Goal: Entertainment & Leisure: Consume media (video, audio)

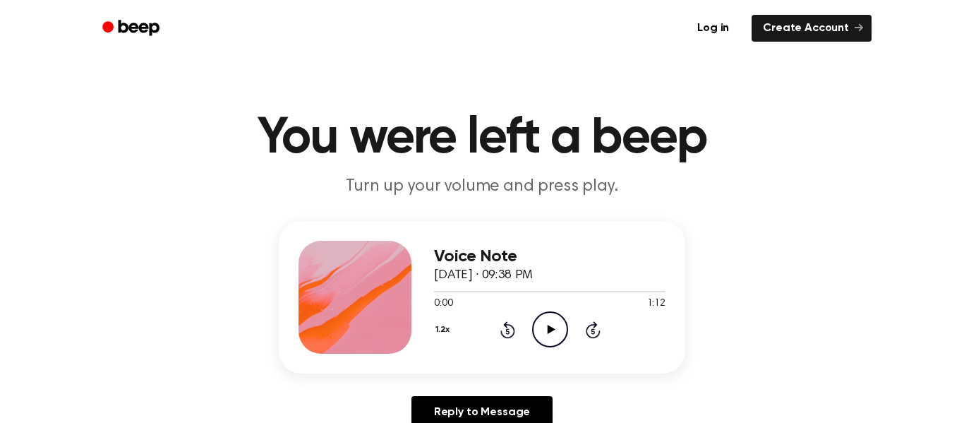
click at [436, 330] on div "1.2x" at bounding box center [444, 331] width 20 height 22
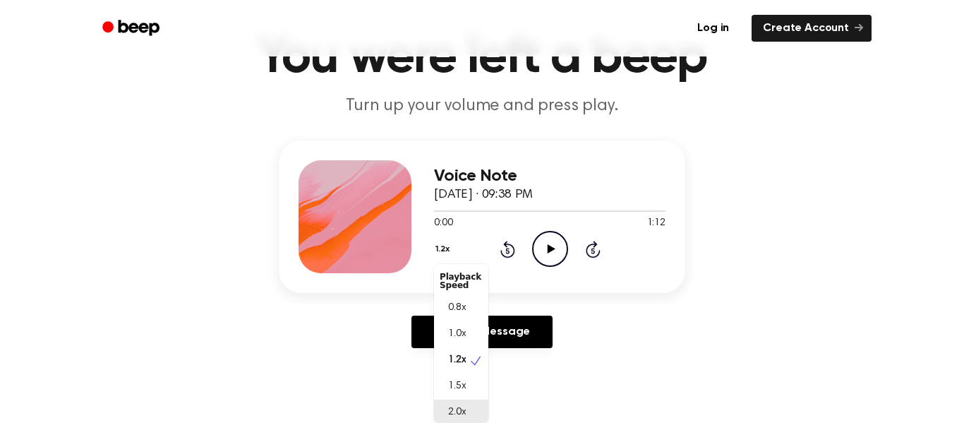
scroll to position [4, 0]
click at [442, 410] on div "2.0x" at bounding box center [453, 409] width 26 height 15
click at [549, 253] on icon "Play Audio" at bounding box center [550, 249] width 36 height 36
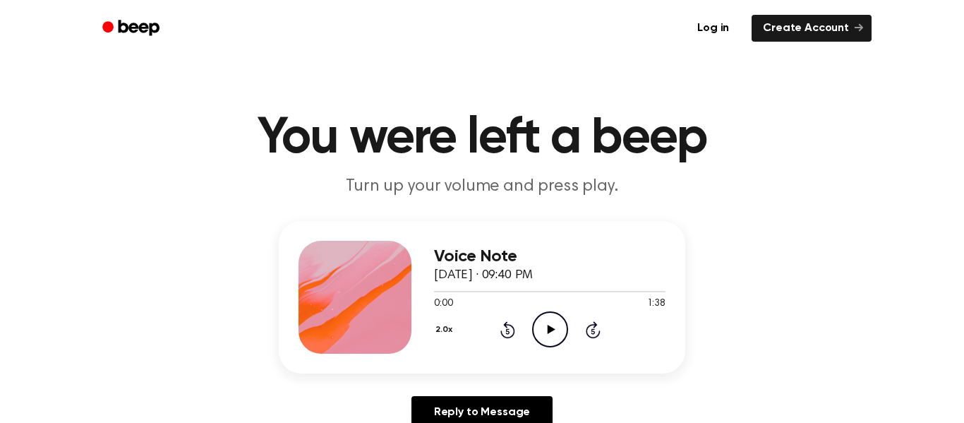
click at [541, 311] on icon "Play Audio" at bounding box center [550, 329] width 36 height 36
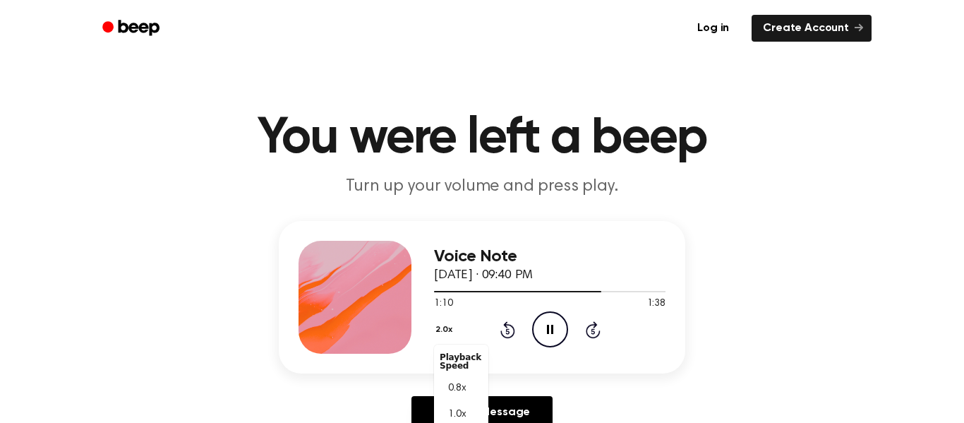
scroll to position [80, 0]
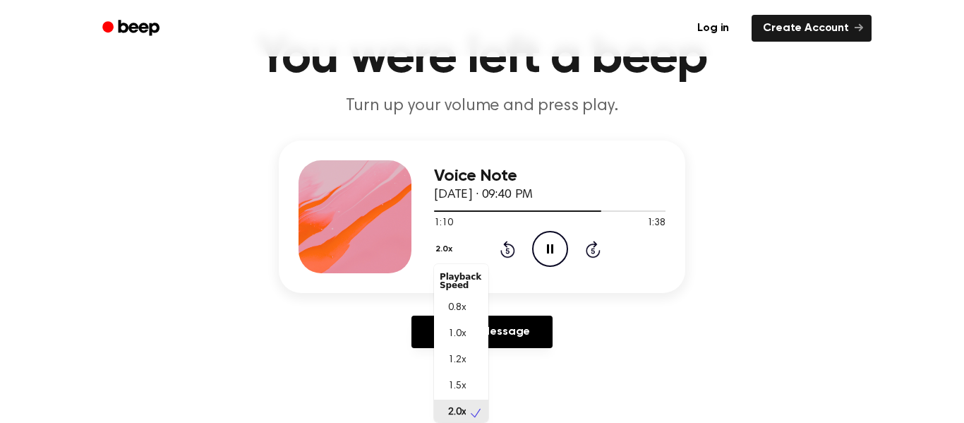
click at [445, 261] on div "2.0x Playback Speed 0.8x 1.0x 1.2x 1.5x 2.0x" at bounding box center [445, 250] width 23 height 22
click at [453, 305] on span "0.8x" at bounding box center [457, 304] width 18 height 15
click at [450, 247] on button "0.8x" at bounding box center [446, 249] width 24 height 24
click at [456, 417] on span "2.0x" at bounding box center [457, 412] width 18 height 15
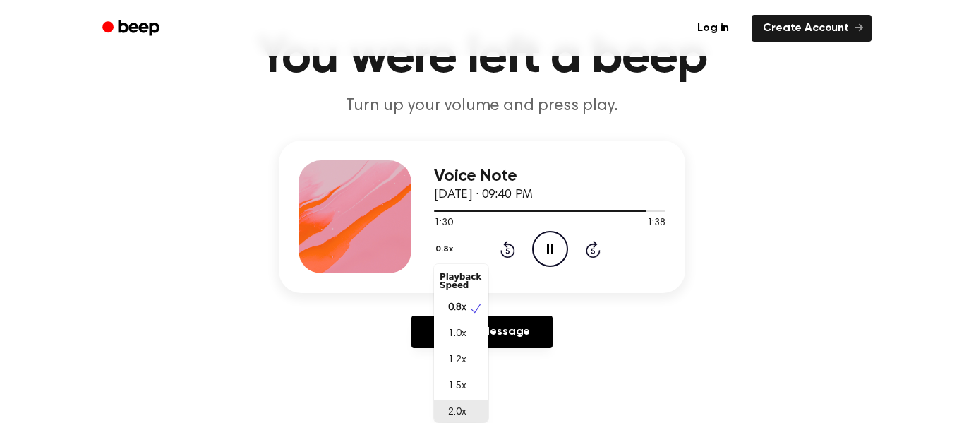
scroll to position [0, 0]
click at [594, 255] on icon "Skip 5 seconds" at bounding box center [593, 249] width 16 height 18
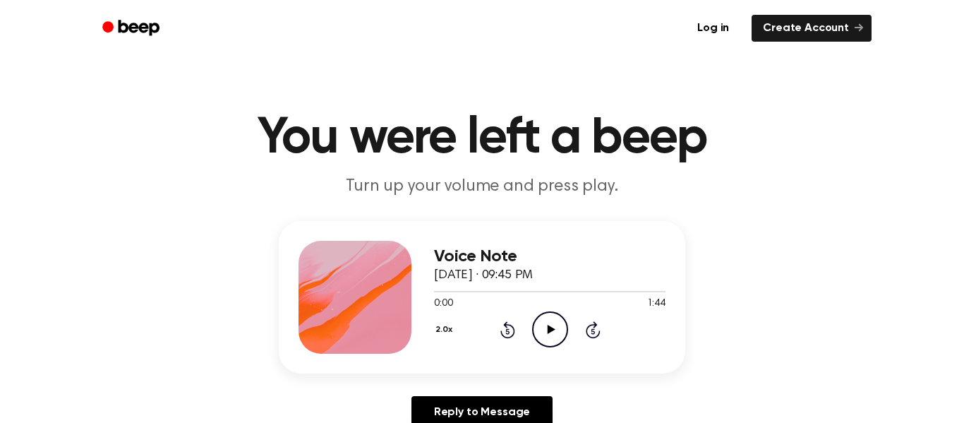
click at [558, 335] on icon "Play Audio" at bounding box center [550, 329] width 36 height 36
click at [597, 332] on icon "Skip 5 seconds" at bounding box center [593, 330] width 16 height 18
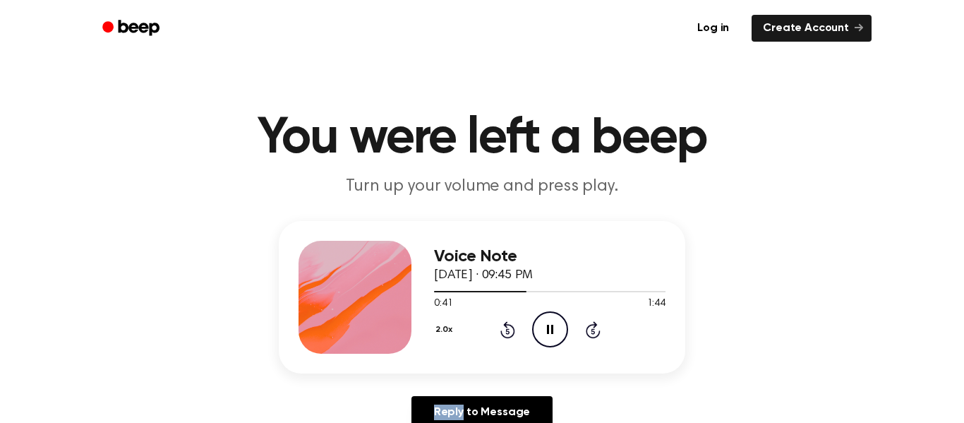
click at [597, 332] on icon "Skip 5 seconds" at bounding box center [593, 330] width 16 height 18
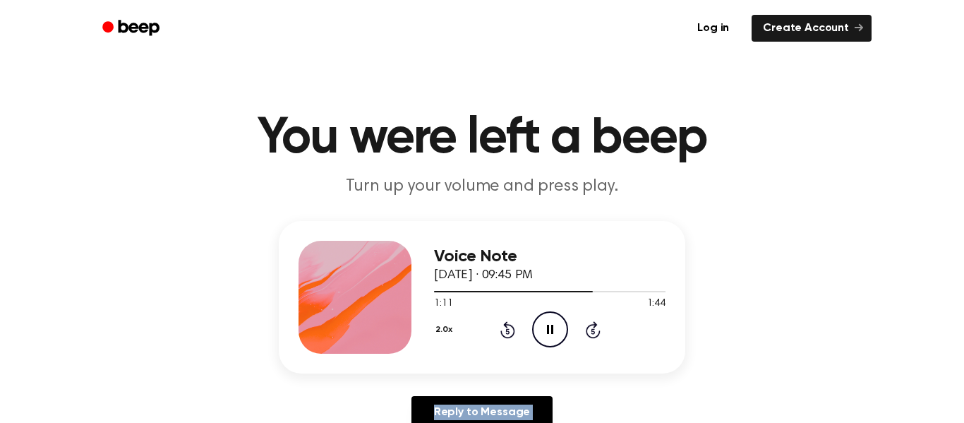
click at [597, 332] on icon "Skip 5 seconds" at bounding box center [593, 330] width 16 height 18
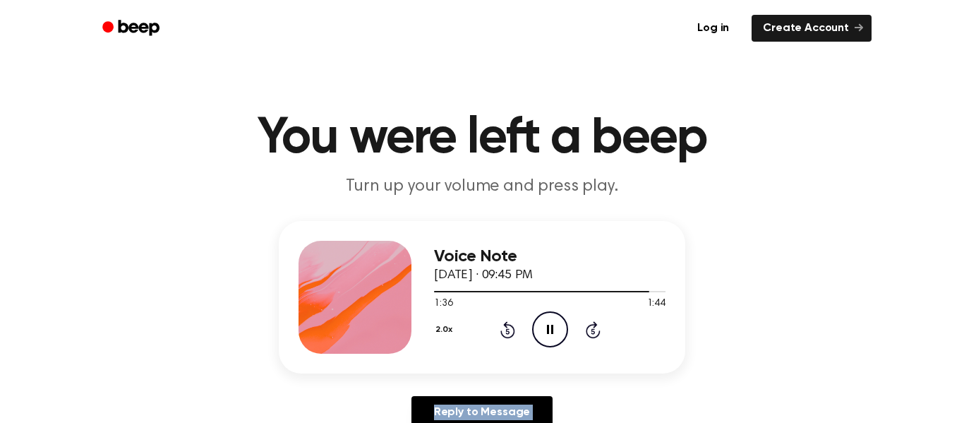
click at [597, 332] on icon "Skip 5 seconds" at bounding box center [593, 330] width 16 height 18
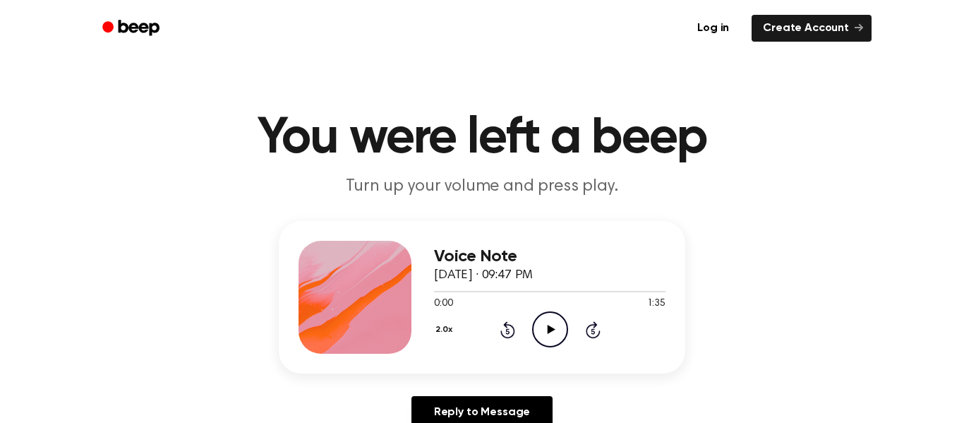
click at [550, 321] on icon "Play Audio" at bounding box center [550, 329] width 36 height 36
click at [585, 328] on icon "Skip 5 seconds" at bounding box center [593, 330] width 16 height 18
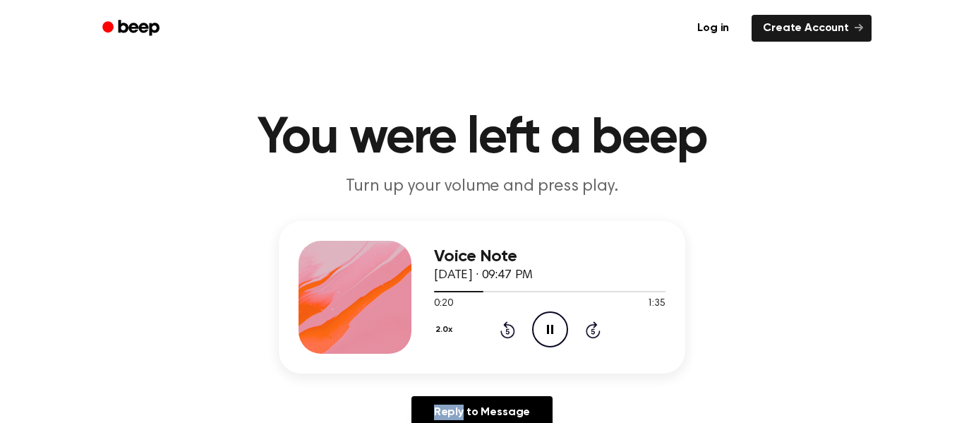
click at [585, 328] on icon "Skip 5 seconds" at bounding box center [593, 330] width 16 height 18
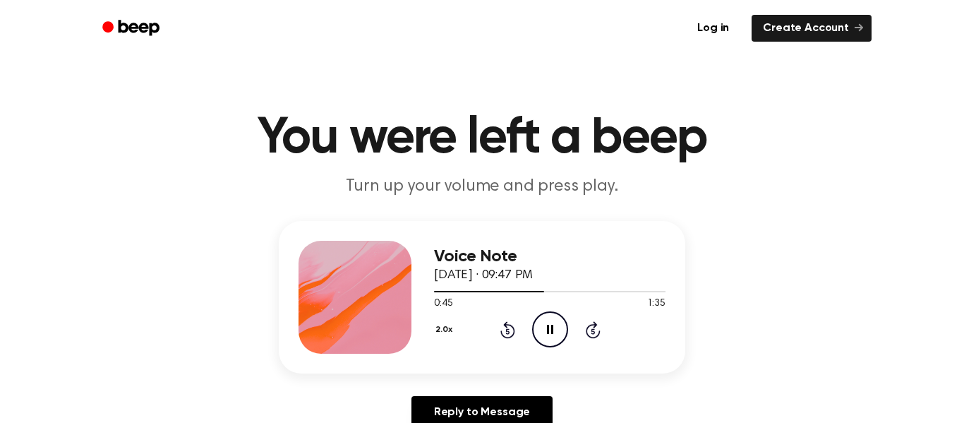
click at [585, 328] on icon "Skip 5 seconds" at bounding box center [593, 330] width 16 height 18
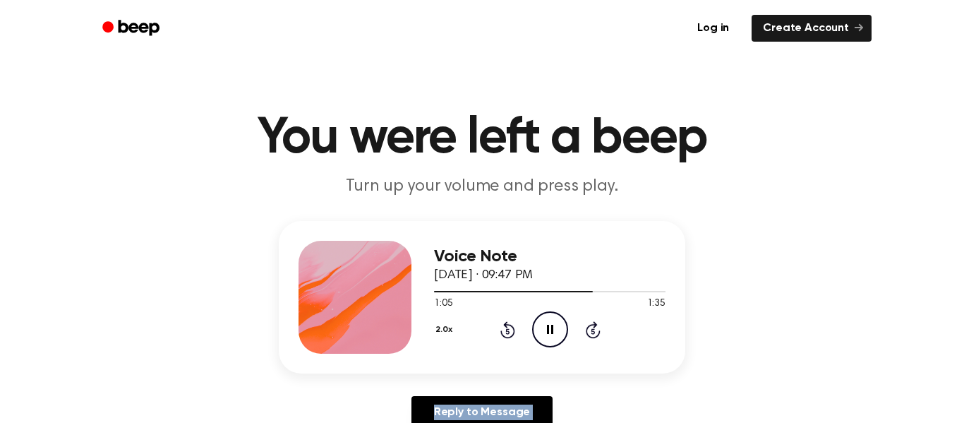
click at [585, 328] on icon "Skip 5 seconds" at bounding box center [593, 330] width 16 height 18
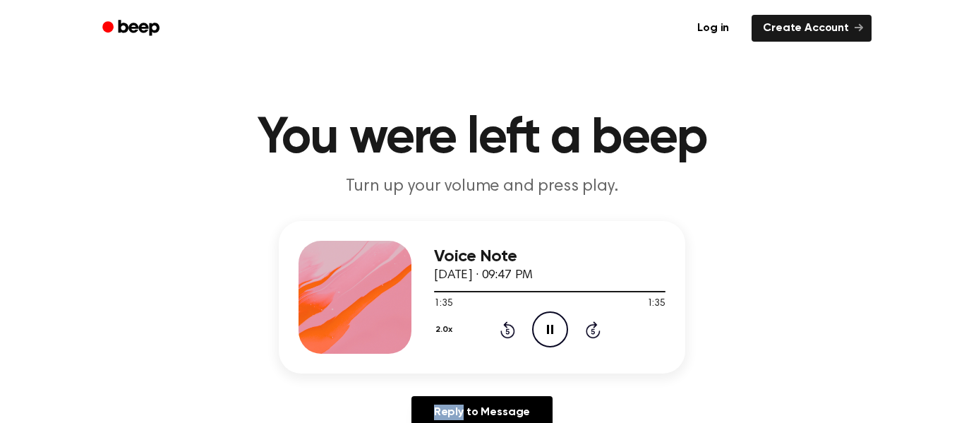
click at [585, 328] on icon "Skip 5 seconds" at bounding box center [593, 330] width 16 height 18
click at [553, 323] on icon "Play Audio" at bounding box center [550, 329] width 36 height 36
click at [589, 327] on icon at bounding box center [593, 329] width 15 height 17
click at [589, 328] on icon "Skip 5 seconds" at bounding box center [593, 330] width 16 height 18
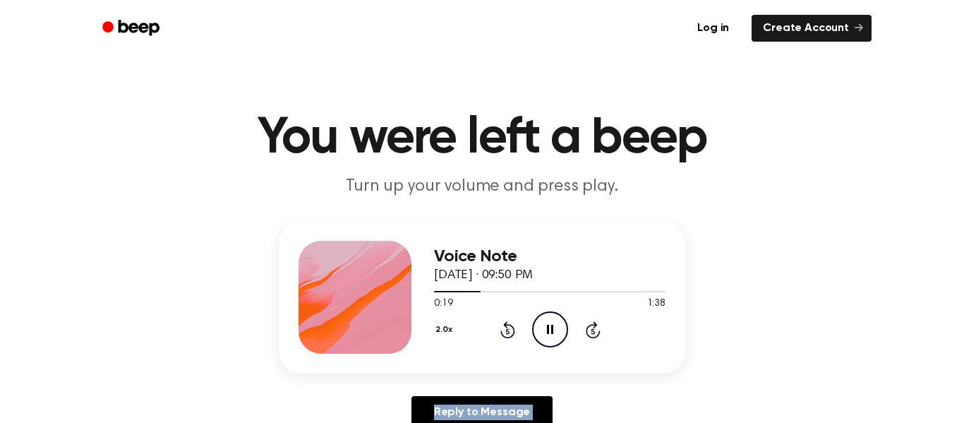
click at [589, 328] on icon "Skip 5 seconds" at bounding box center [593, 330] width 16 height 18
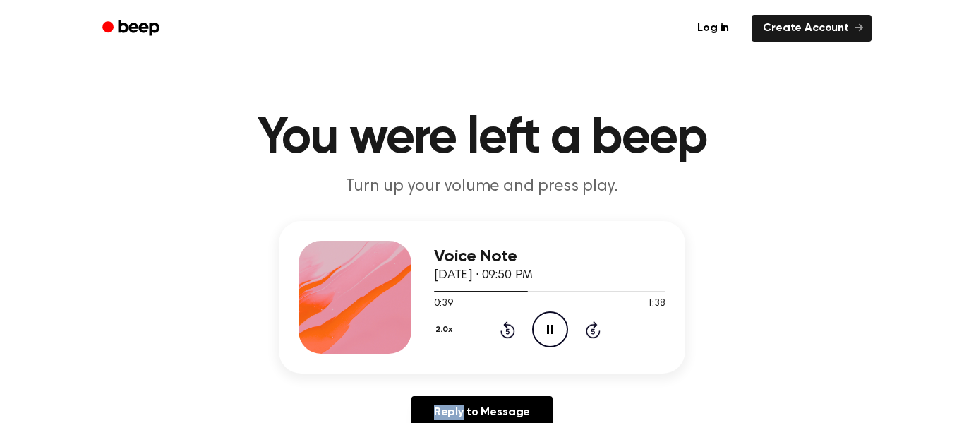
click at [589, 328] on icon "Skip 5 seconds" at bounding box center [593, 330] width 16 height 18
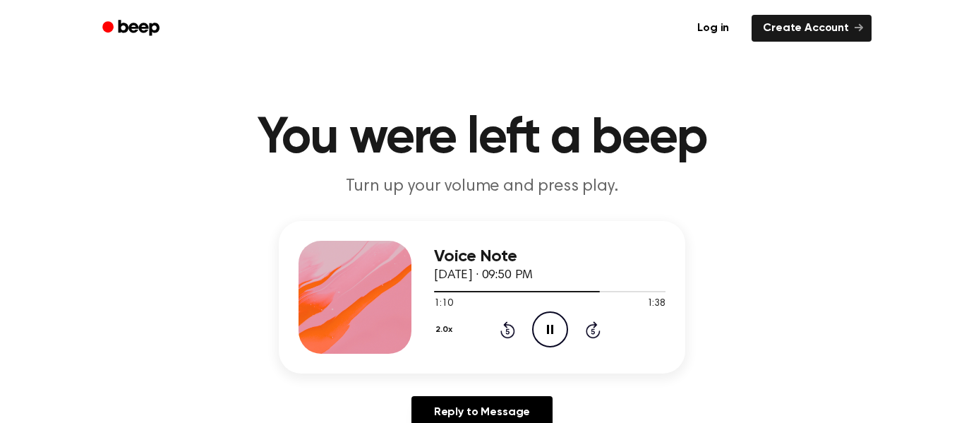
click at [589, 328] on icon "Skip 5 seconds" at bounding box center [593, 330] width 16 height 18
